Goal: Task Accomplishment & Management: Use online tool/utility

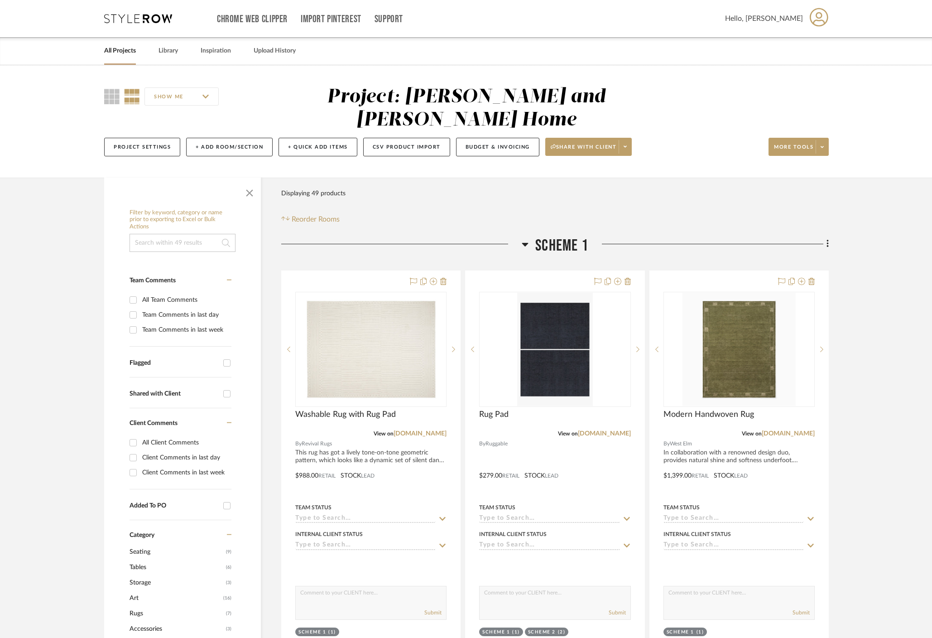
click at [530, 236] on h3 "Scheme 1" at bounding box center [555, 245] width 67 height 19
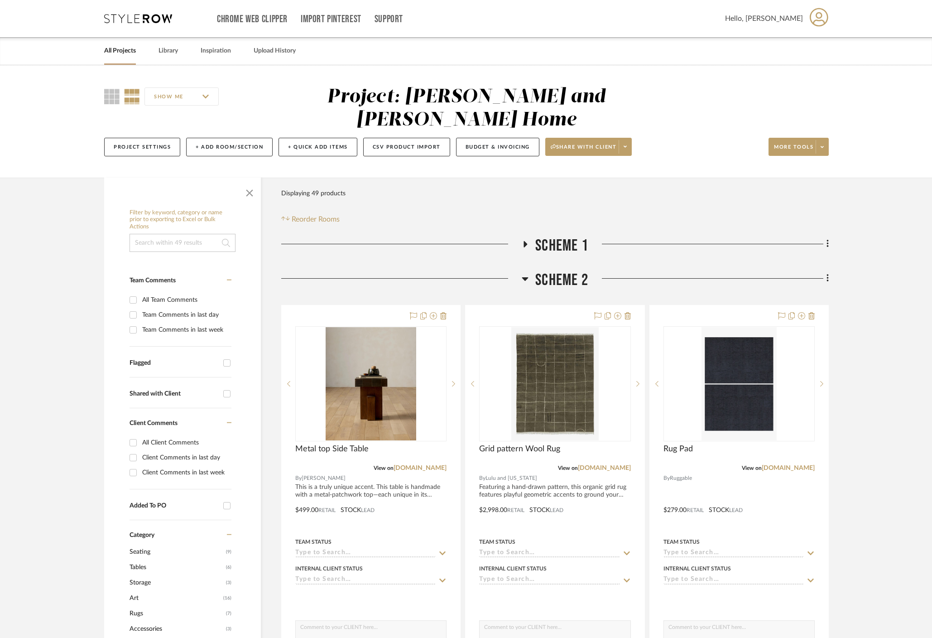
click at [525, 277] on icon at bounding box center [525, 279] width 6 height 4
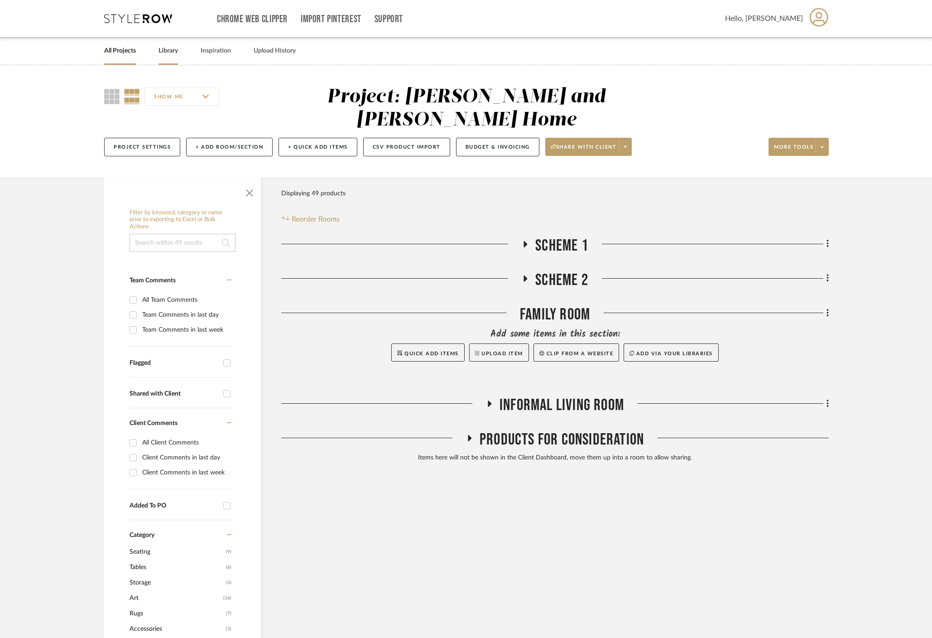
click at [173, 48] on link "Library" at bounding box center [167, 51] width 19 height 12
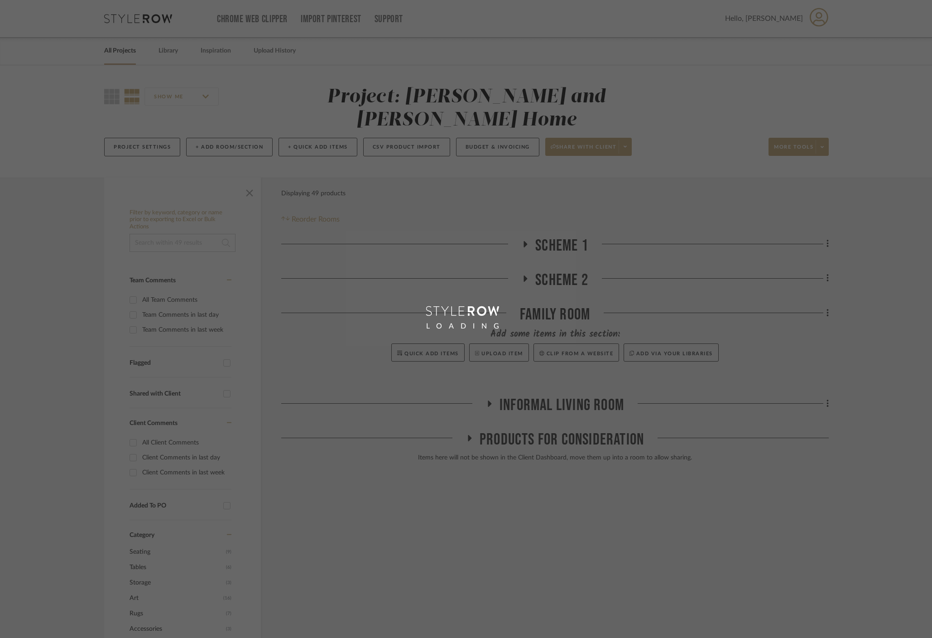
click at [120, 63] on div "LOADING" at bounding box center [466, 319] width 932 height 638
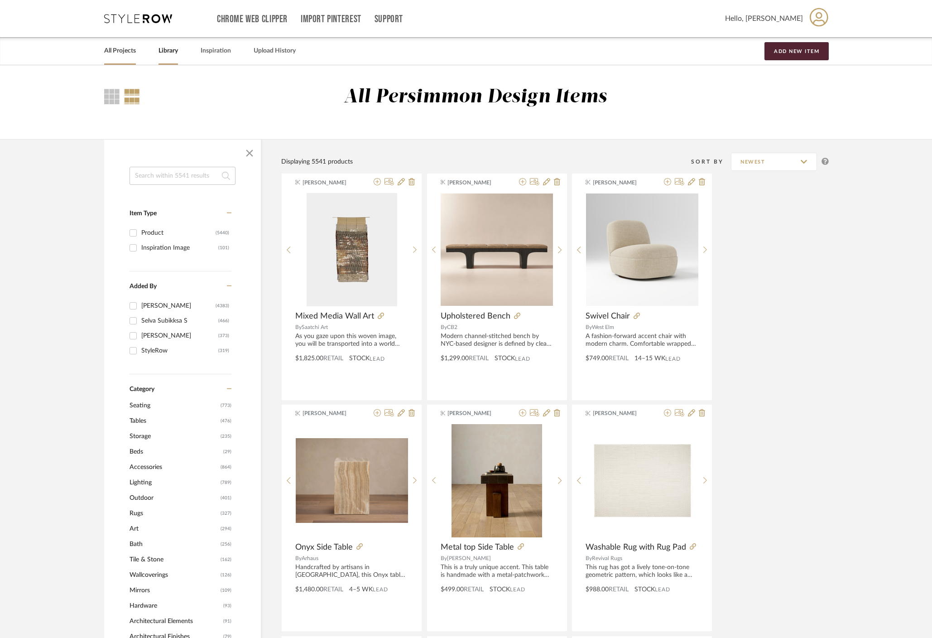
click at [114, 54] on link "All Projects" at bounding box center [120, 51] width 32 height 12
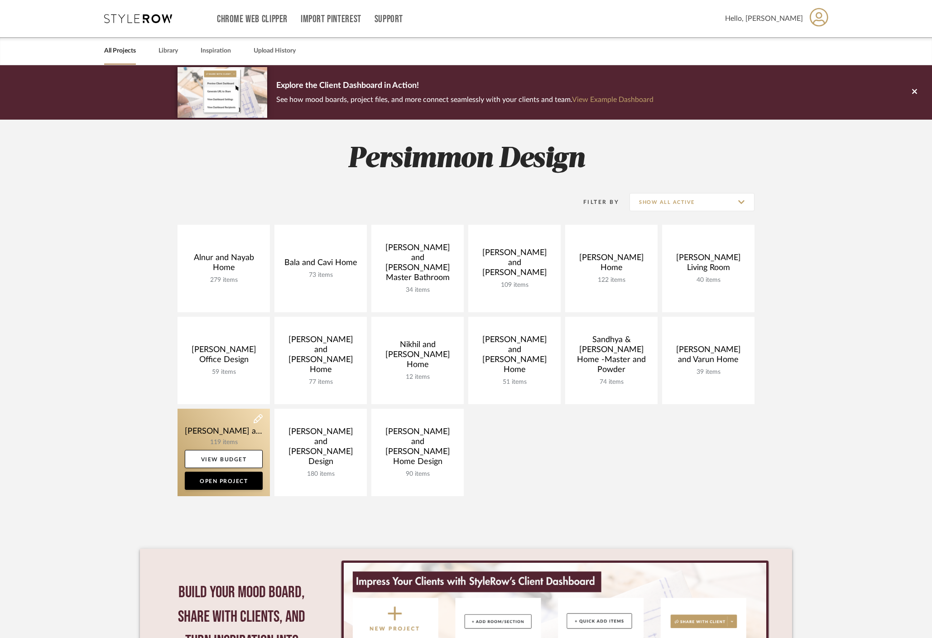
click at [234, 428] on link at bounding box center [224, 451] width 92 height 87
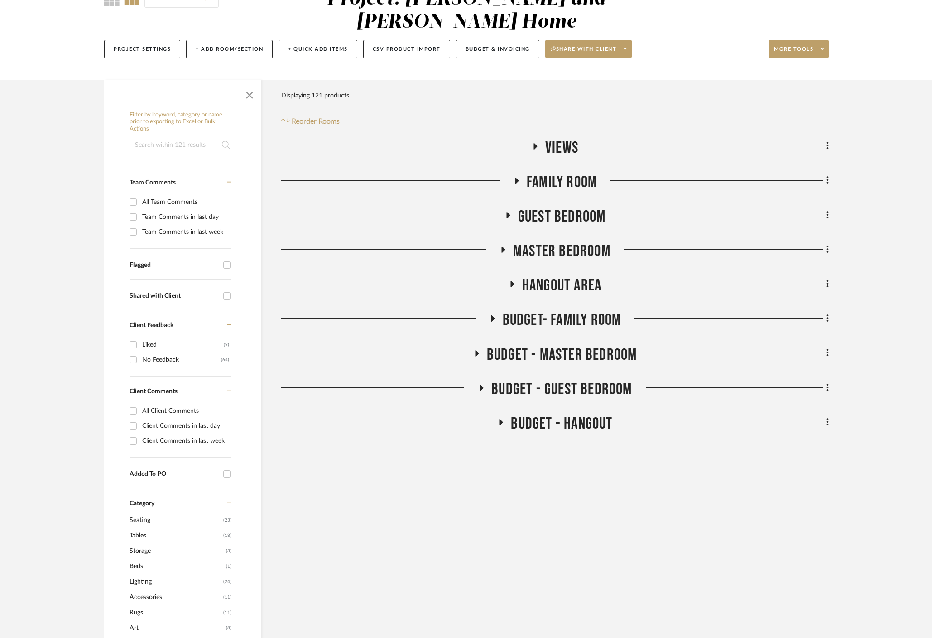
scroll to position [130, 0]
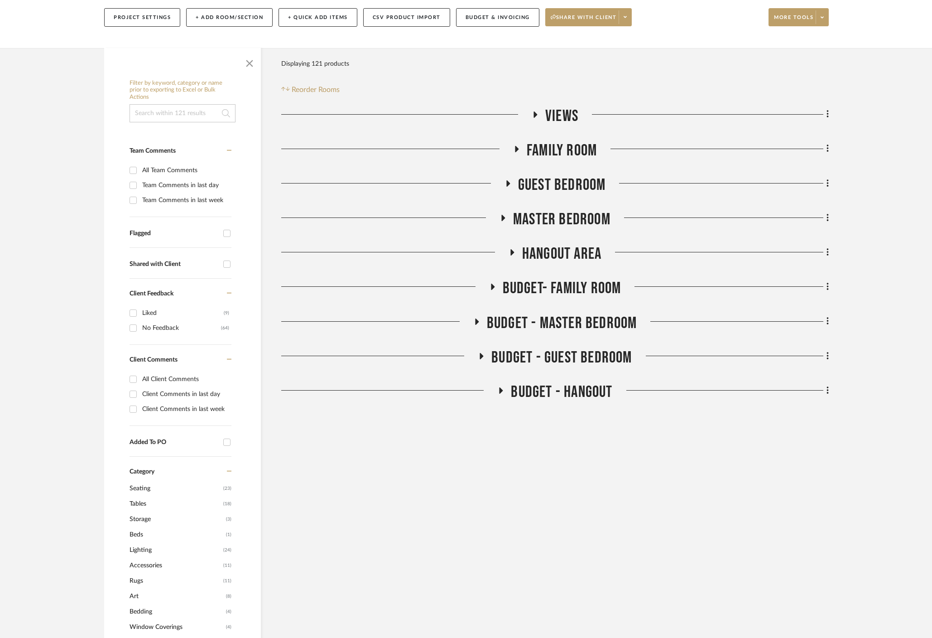
click at [503, 215] on icon at bounding box center [504, 218] width 4 height 6
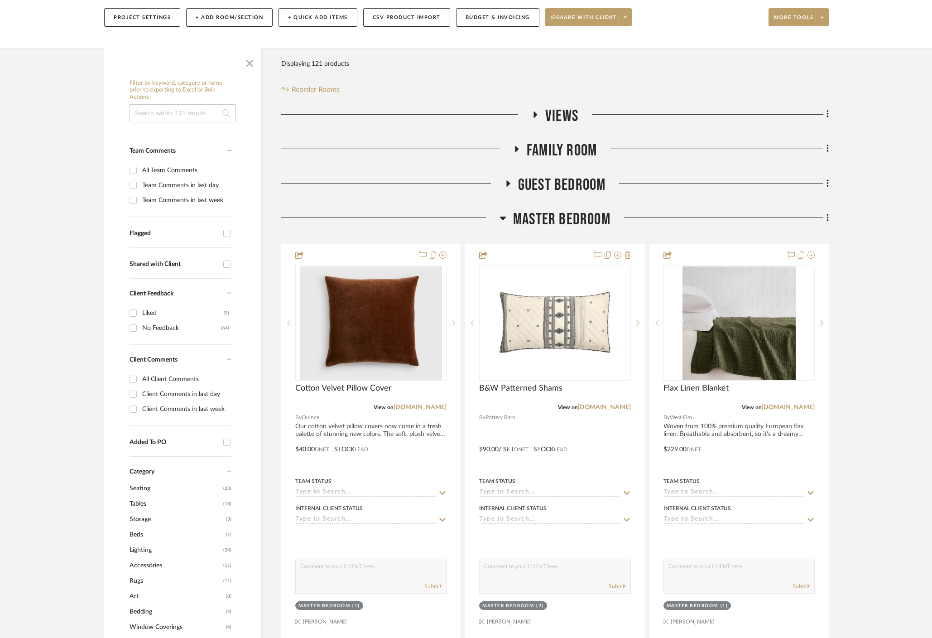
click at [503, 216] on icon at bounding box center [503, 218] width 6 height 4
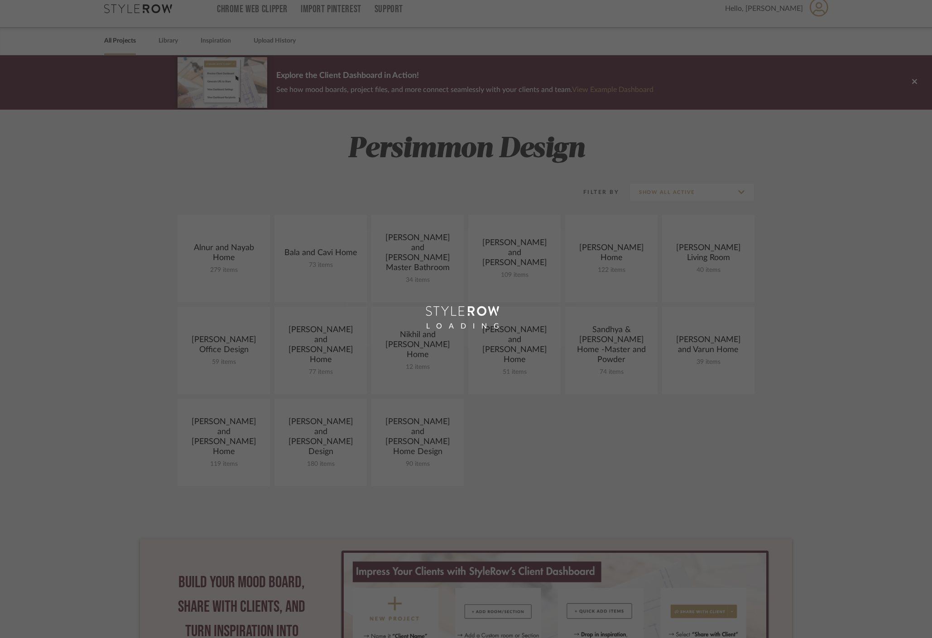
scroll to position [9, 0]
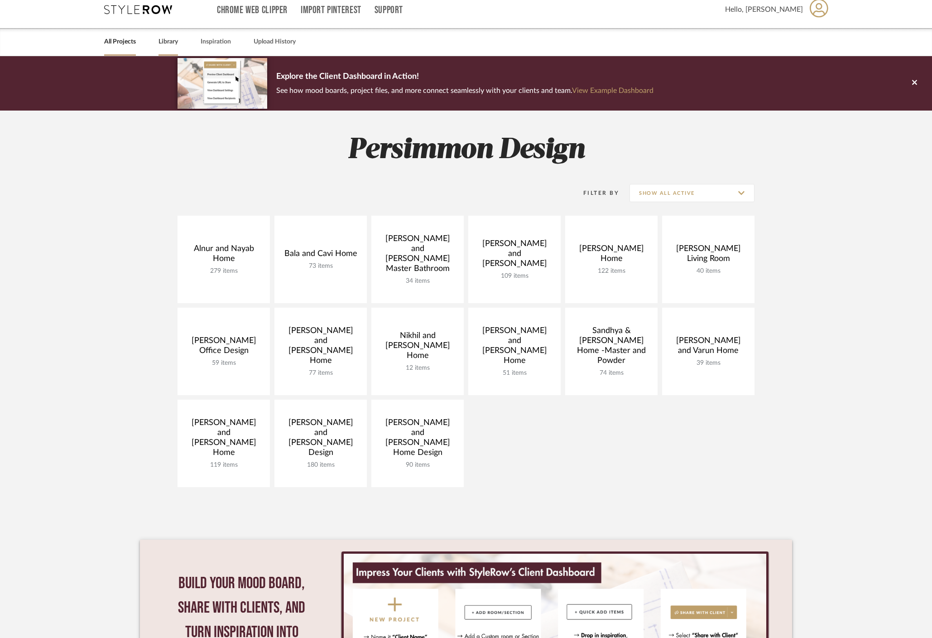
click at [165, 45] on link "Library" at bounding box center [167, 42] width 19 height 12
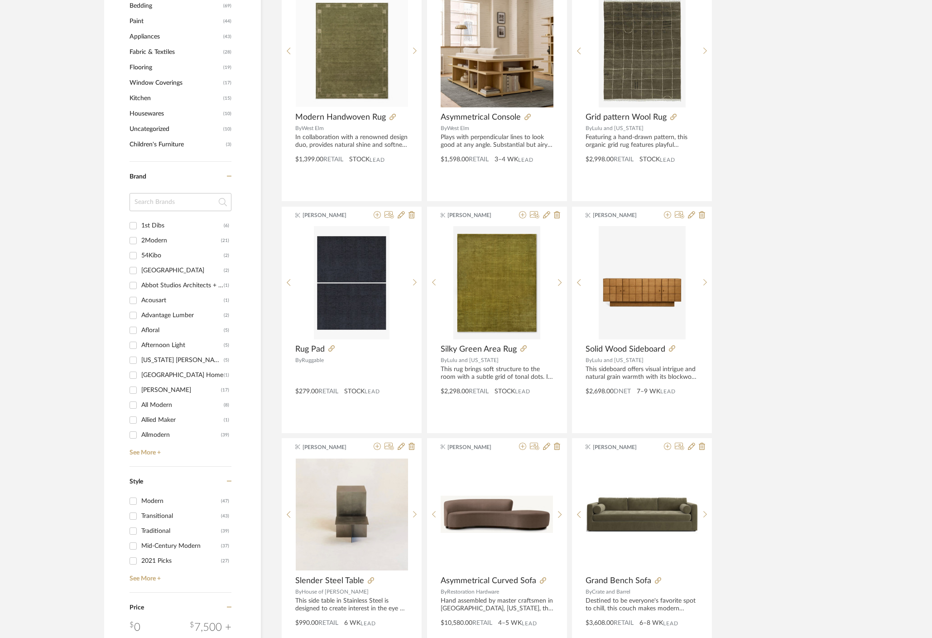
scroll to position [662, 0]
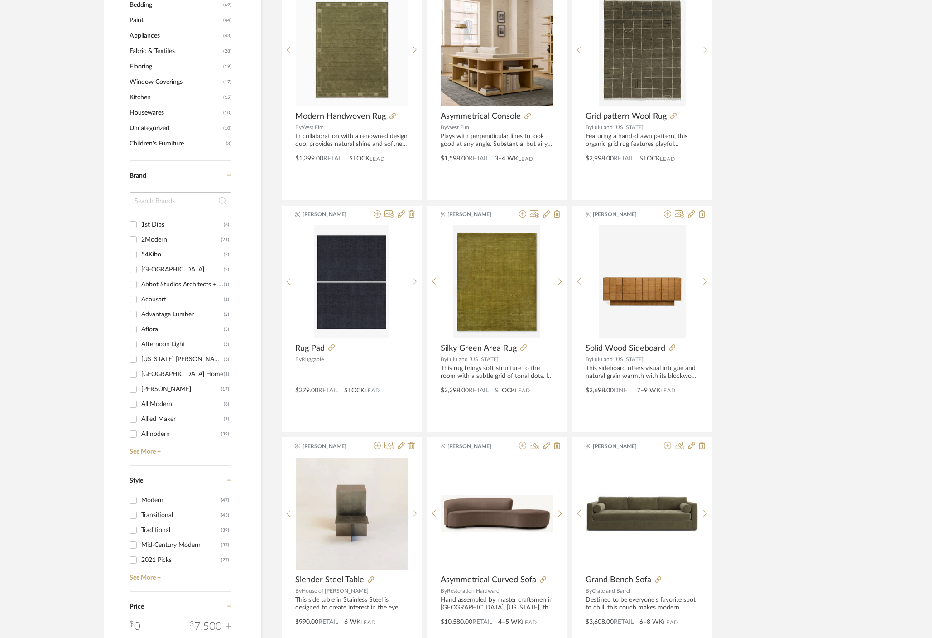
click at [211, 200] on input at bounding box center [181, 201] width 102 height 18
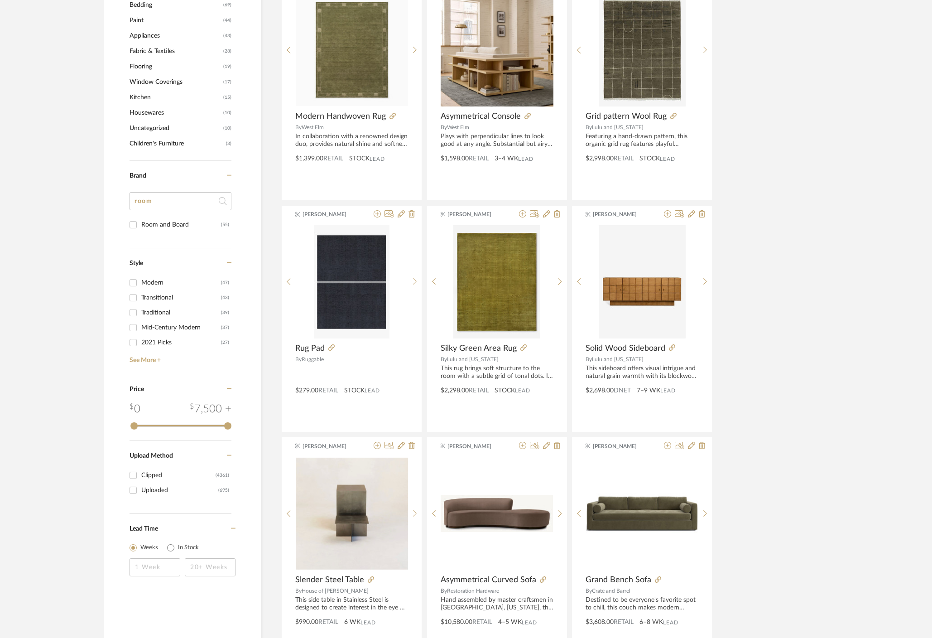
type input "room"
click at [181, 227] on div "Room and Board" at bounding box center [181, 224] width 80 height 14
click at [140, 227] on input "Room and Board (55)" at bounding box center [133, 224] width 14 height 14
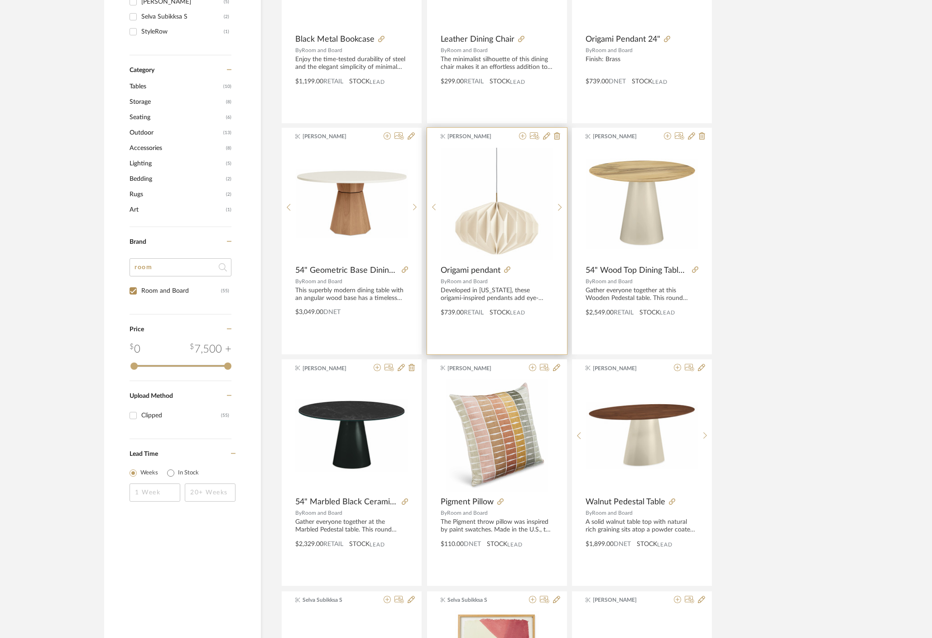
scroll to position [296, 0]
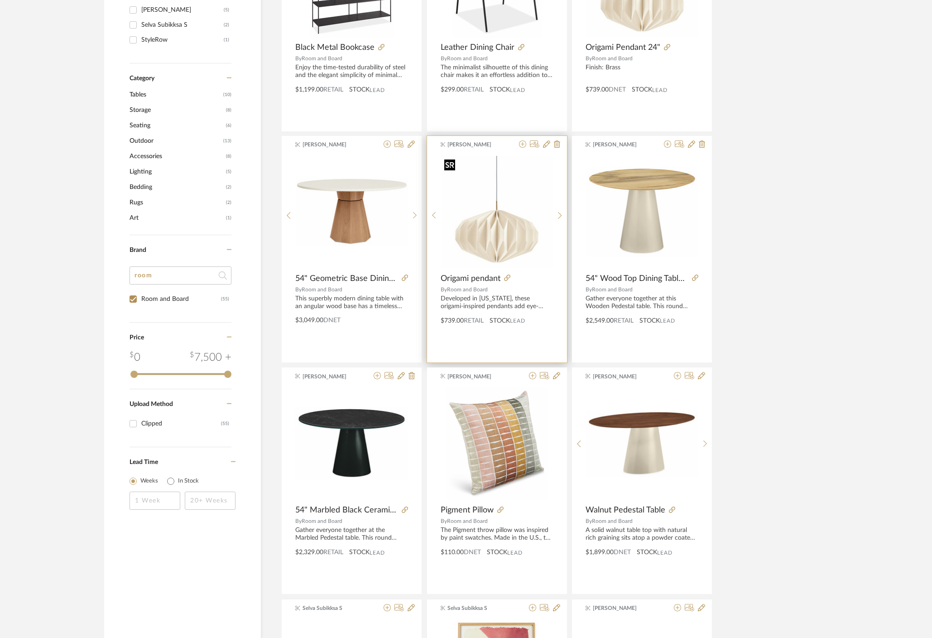
click at [503, 249] on img "0" at bounding box center [497, 212] width 112 height 112
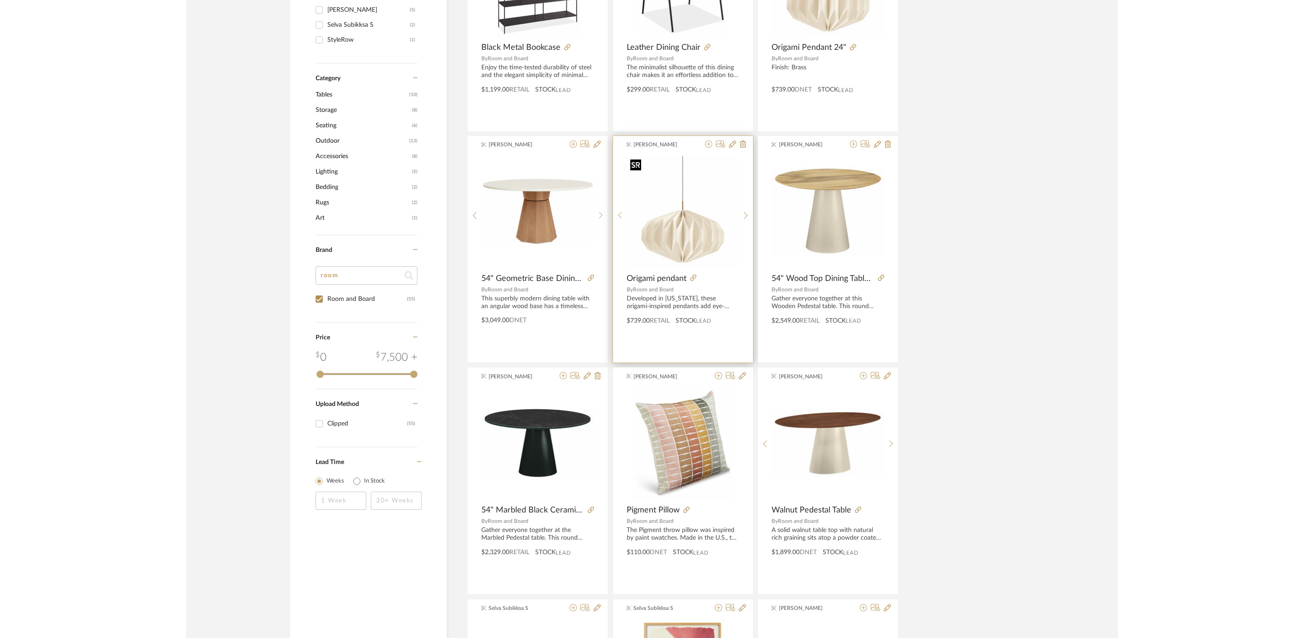
scroll to position [0, 0]
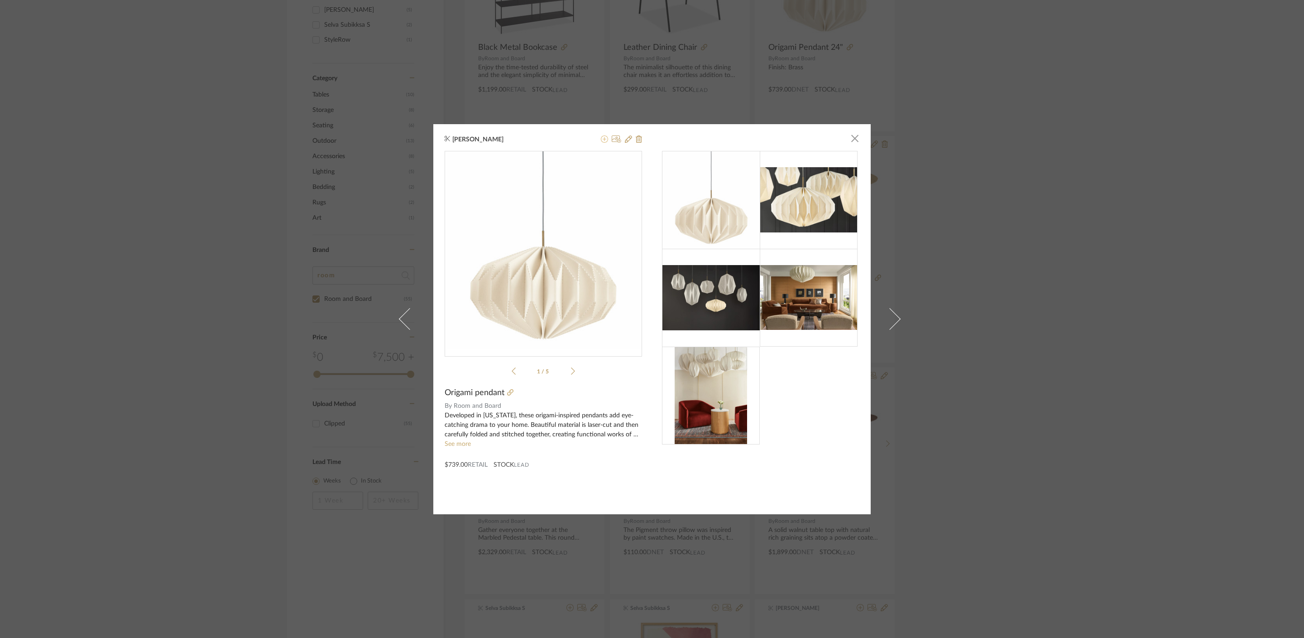
click at [602, 139] on icon at bounding box center [604, 138] width 7 height 7
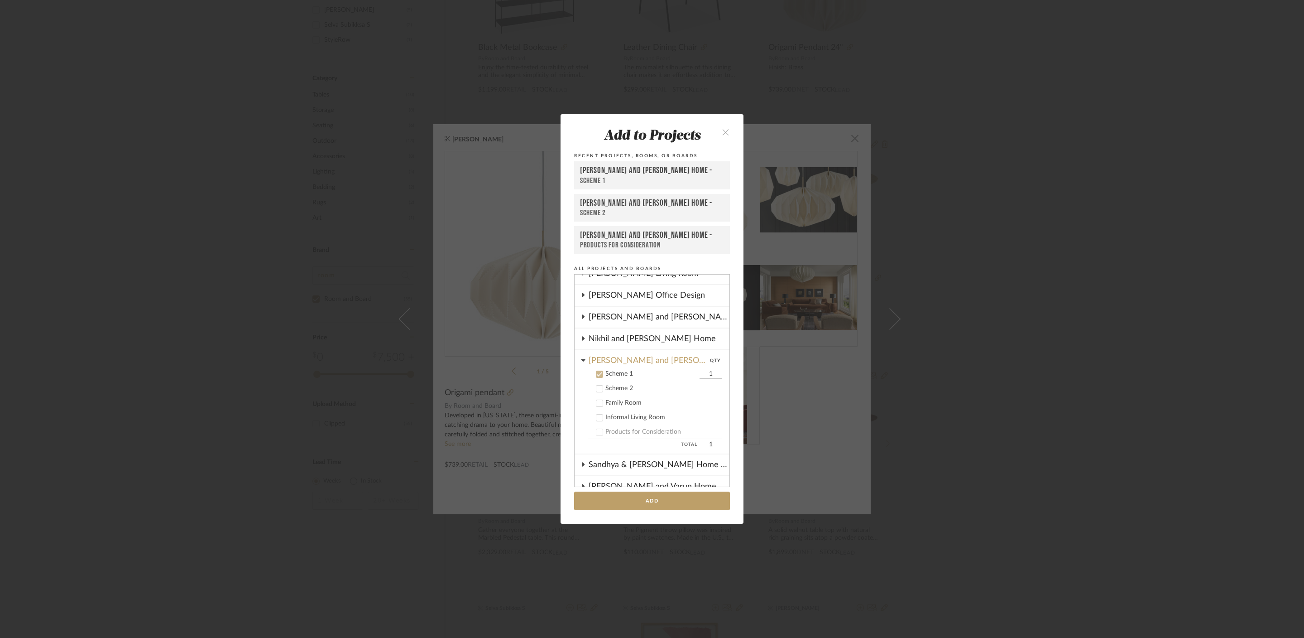
scroll to position [137, 0]
click at [662, 495] on button "Add" at bounding box center [652, 500] width 156 height 19
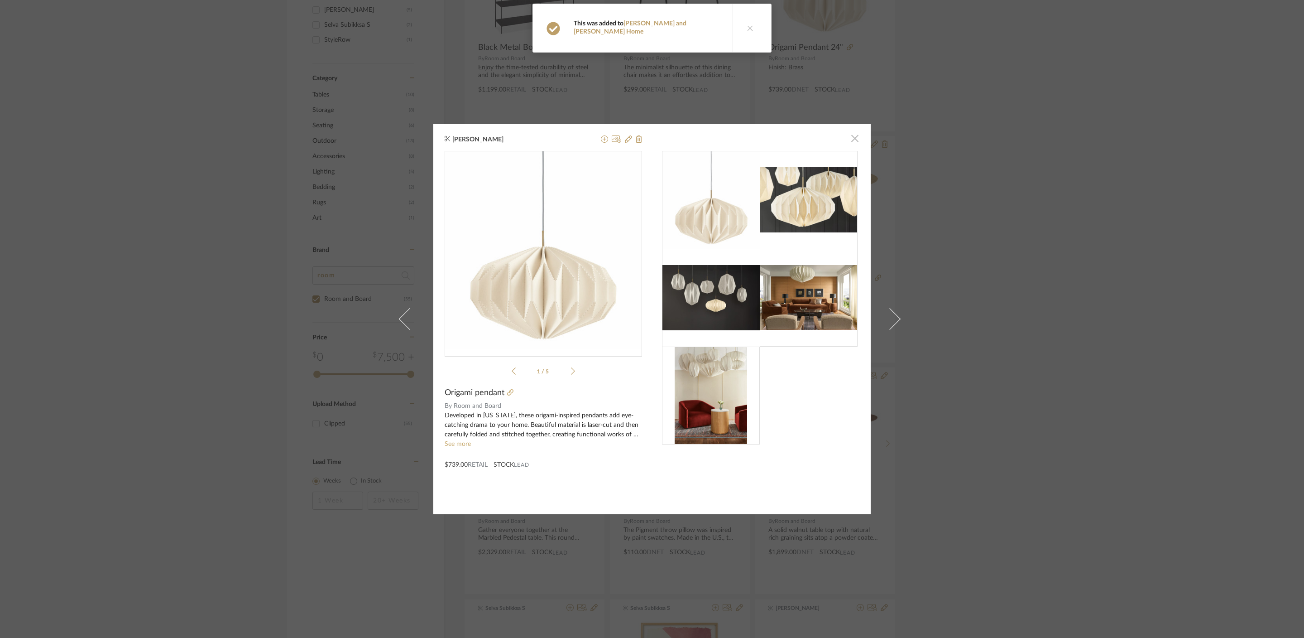
click at [849, 139] on span "button" at bounding box center [855, 139] width 18 height 18
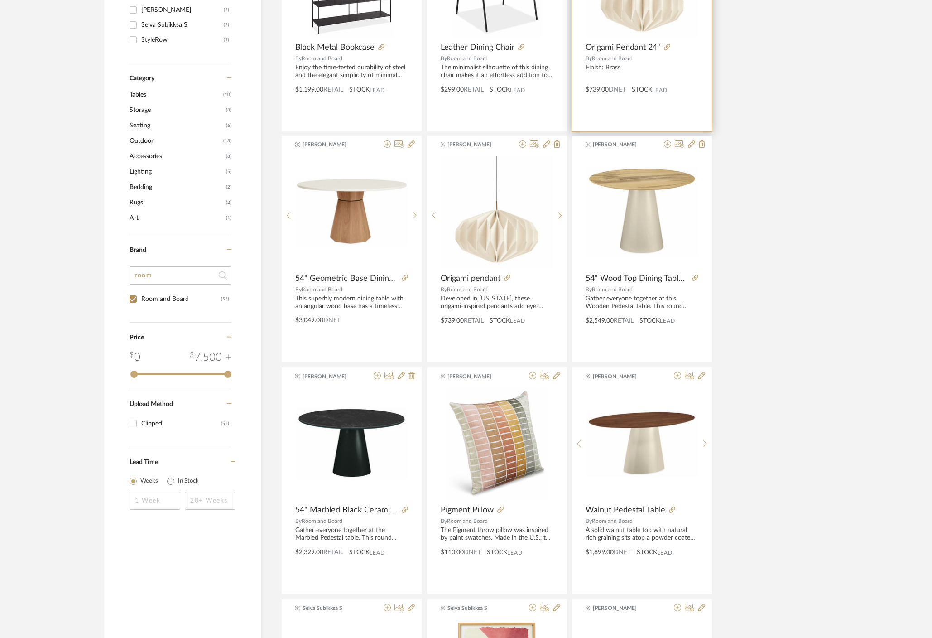
scroll to position [0, 0]
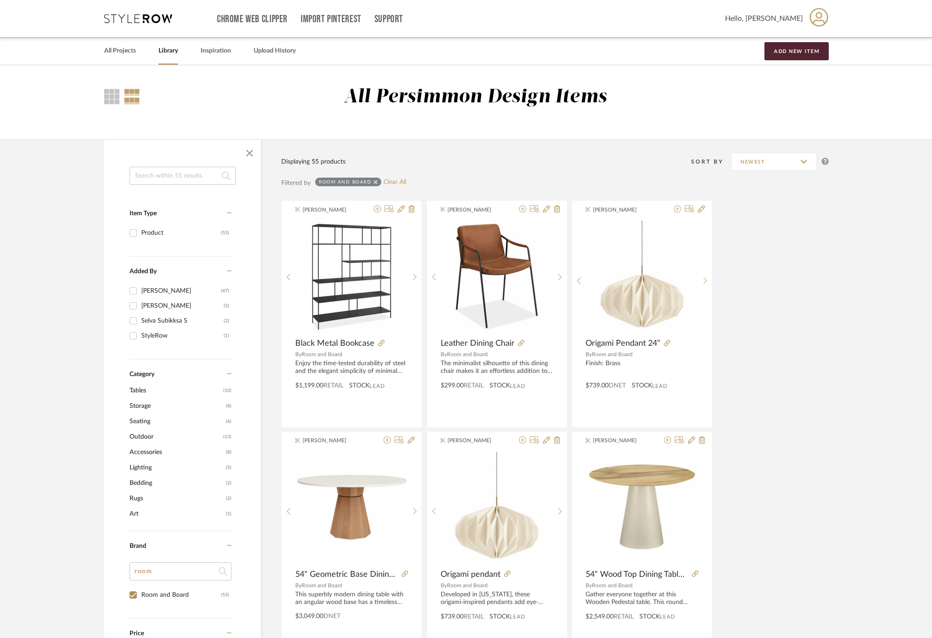
click at [168, 48] on link "Library" at bounding box center [167, 51] width 19 height 12
checkbox input "false"
